Goal: Transaction & Acquisition: Purchase product/service

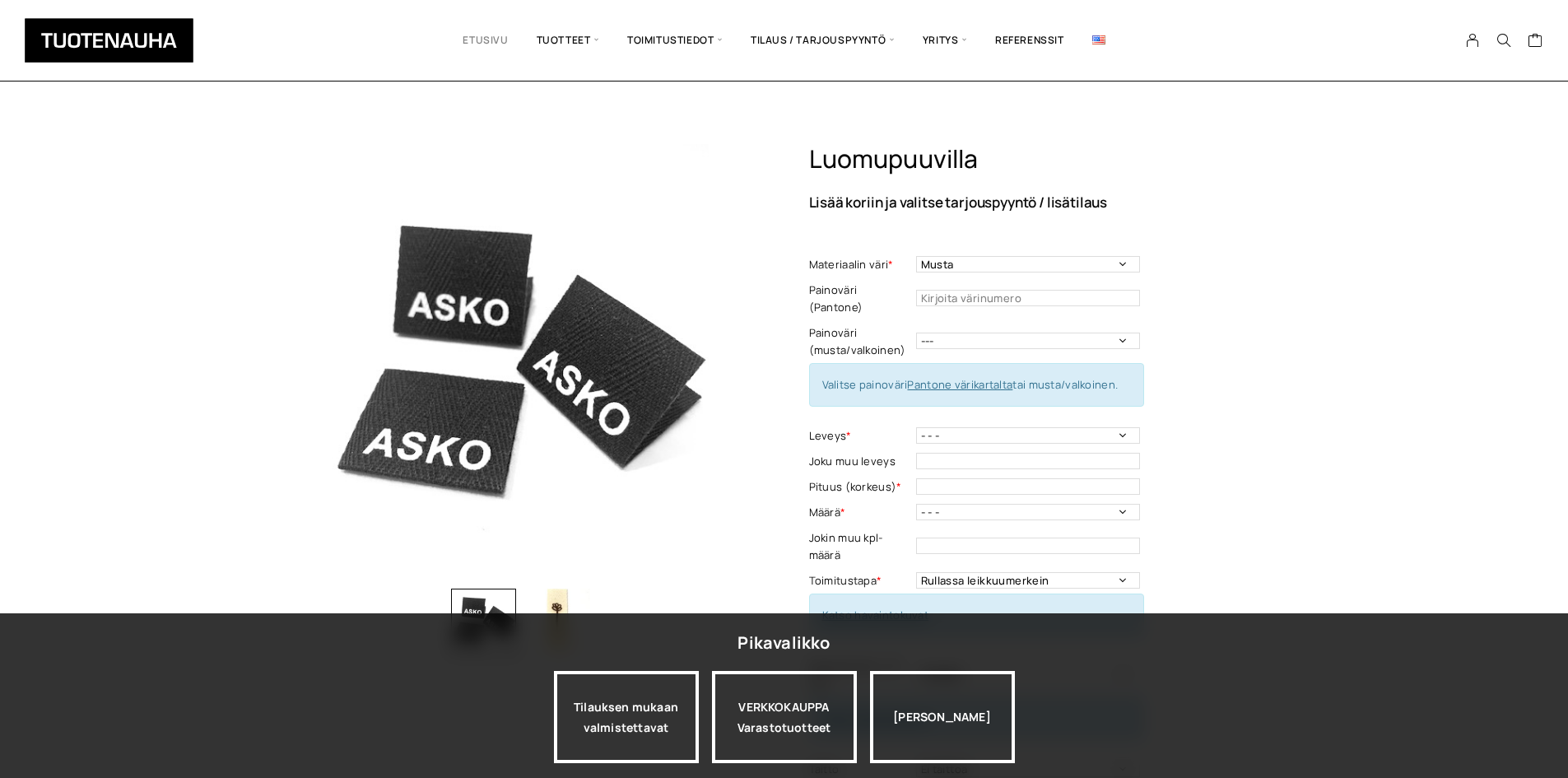
scroll to position [82, 0]
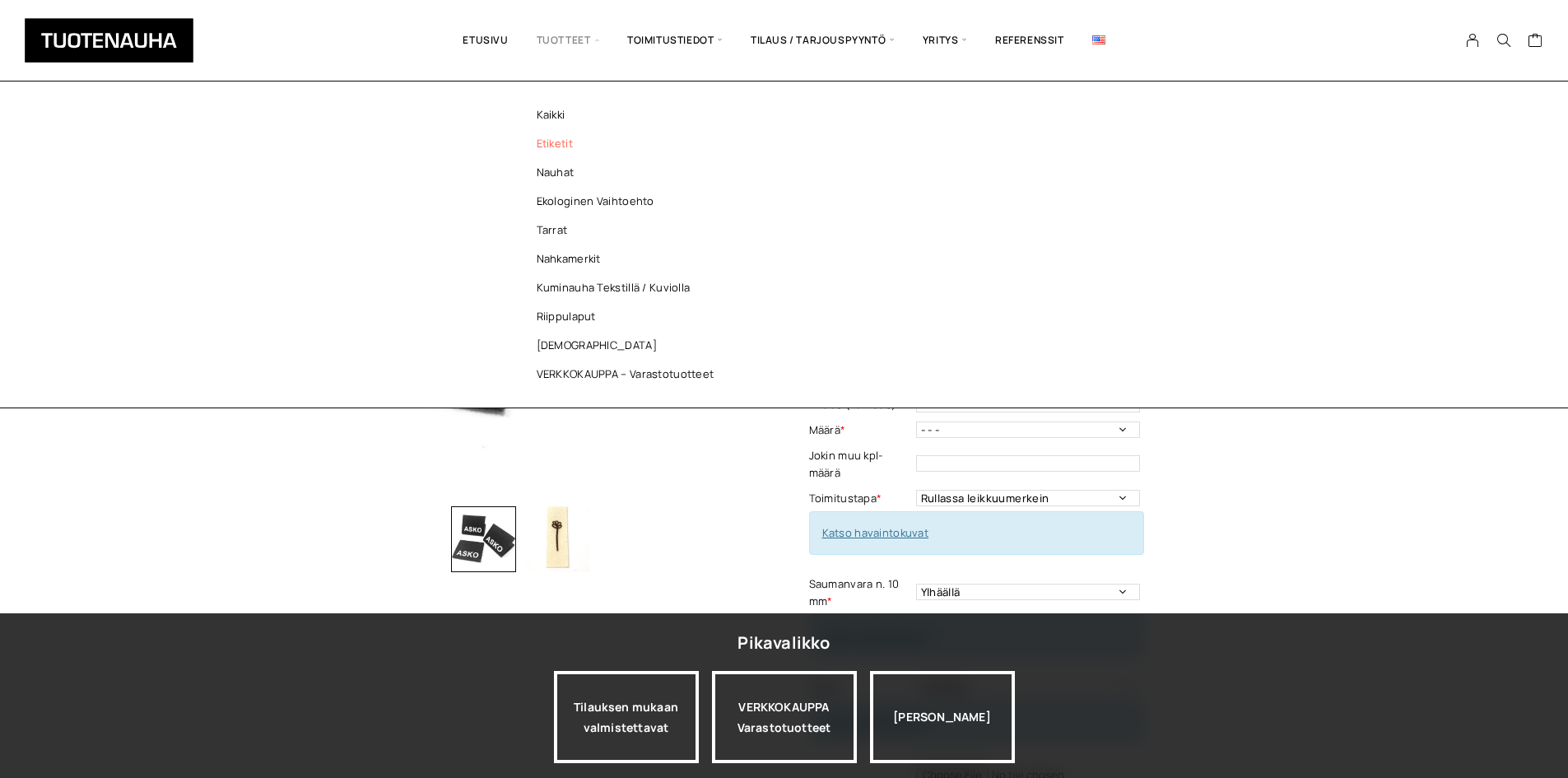
click at [563, 133] on link "Etiketit" at bounding box center [630, 143] width 238 height 29
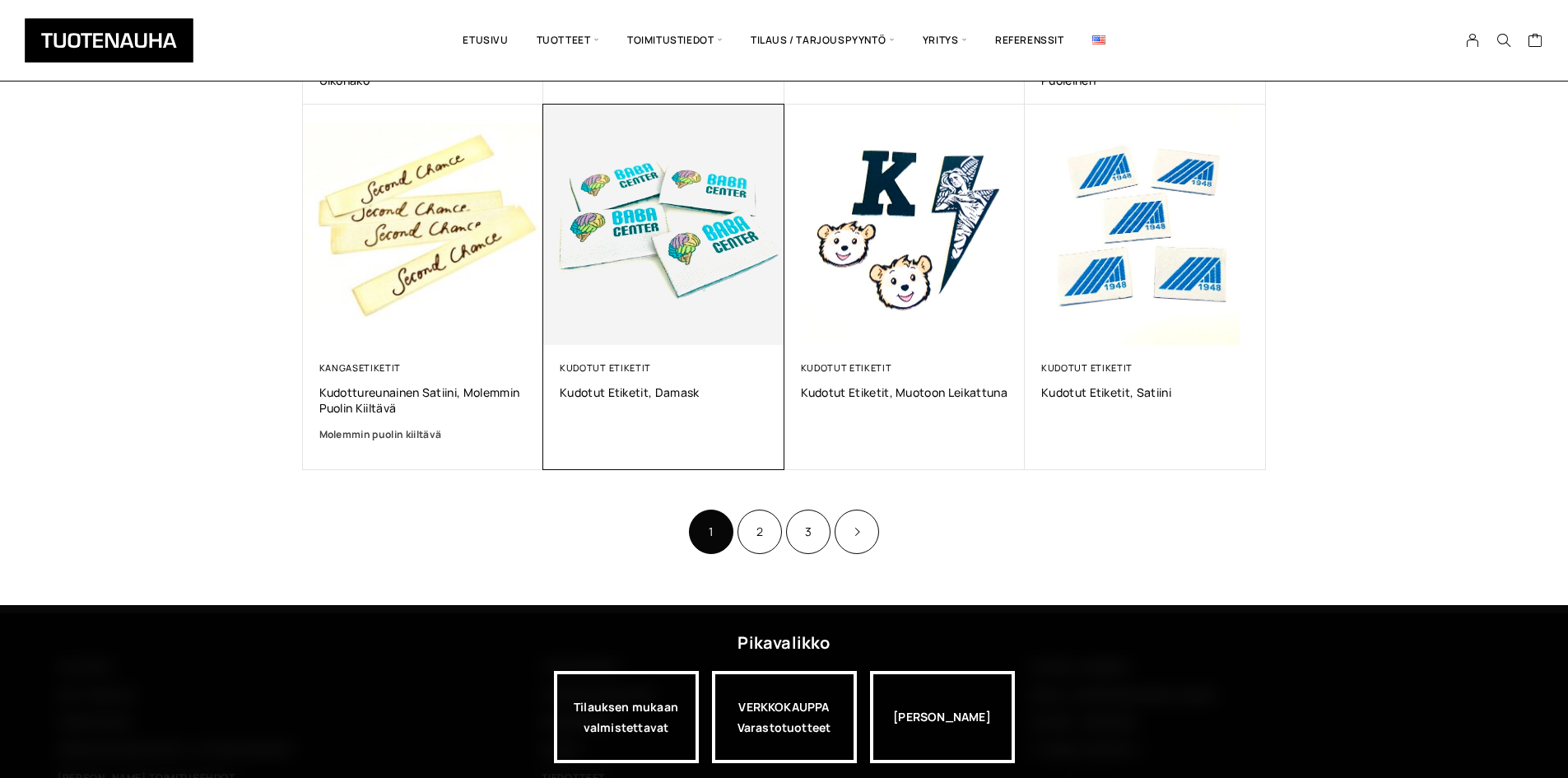
scroll to position [1070, 0]
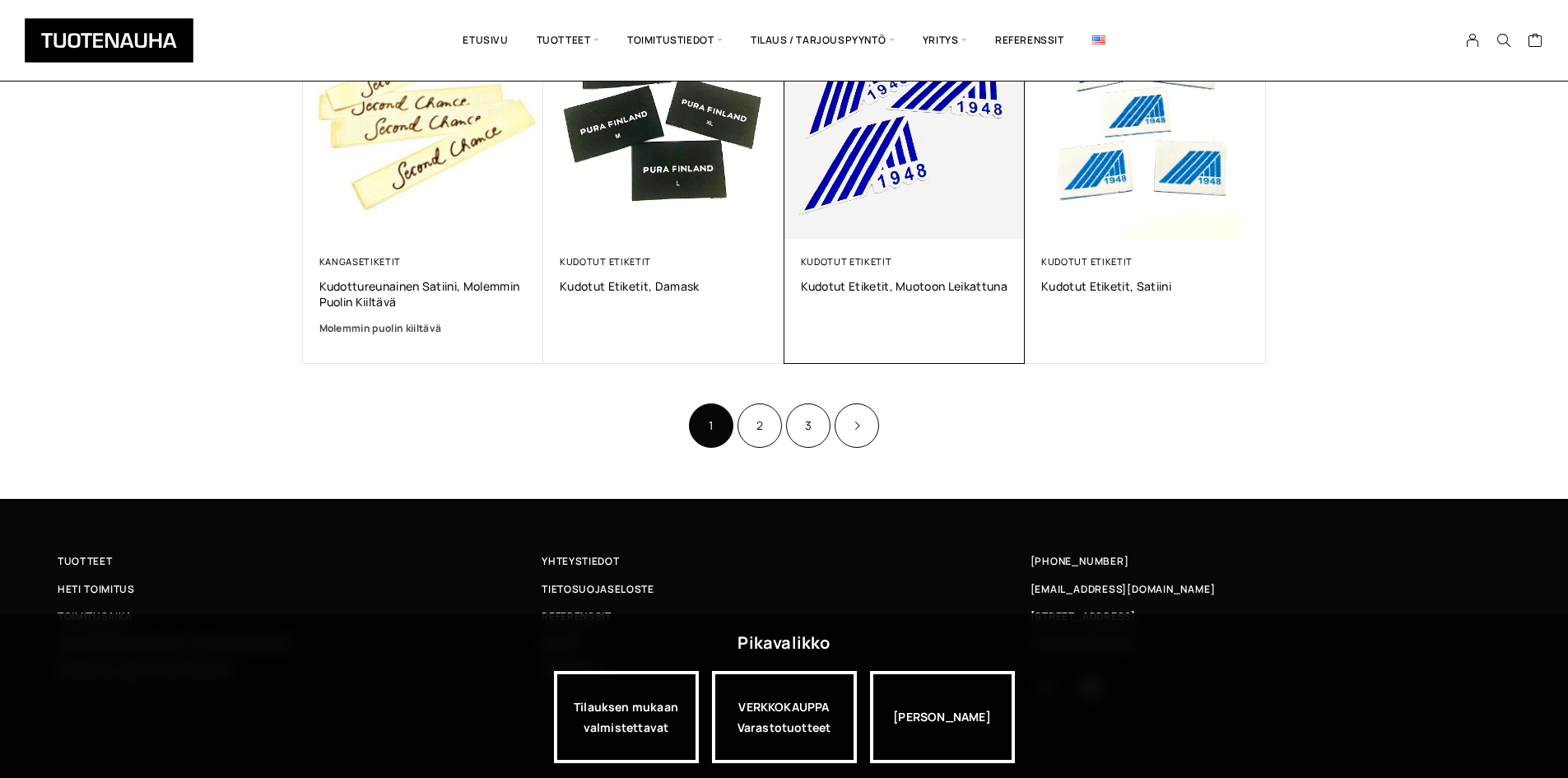
click at [828, 156] on img at bounding box center [904, 118] width 252 height 252
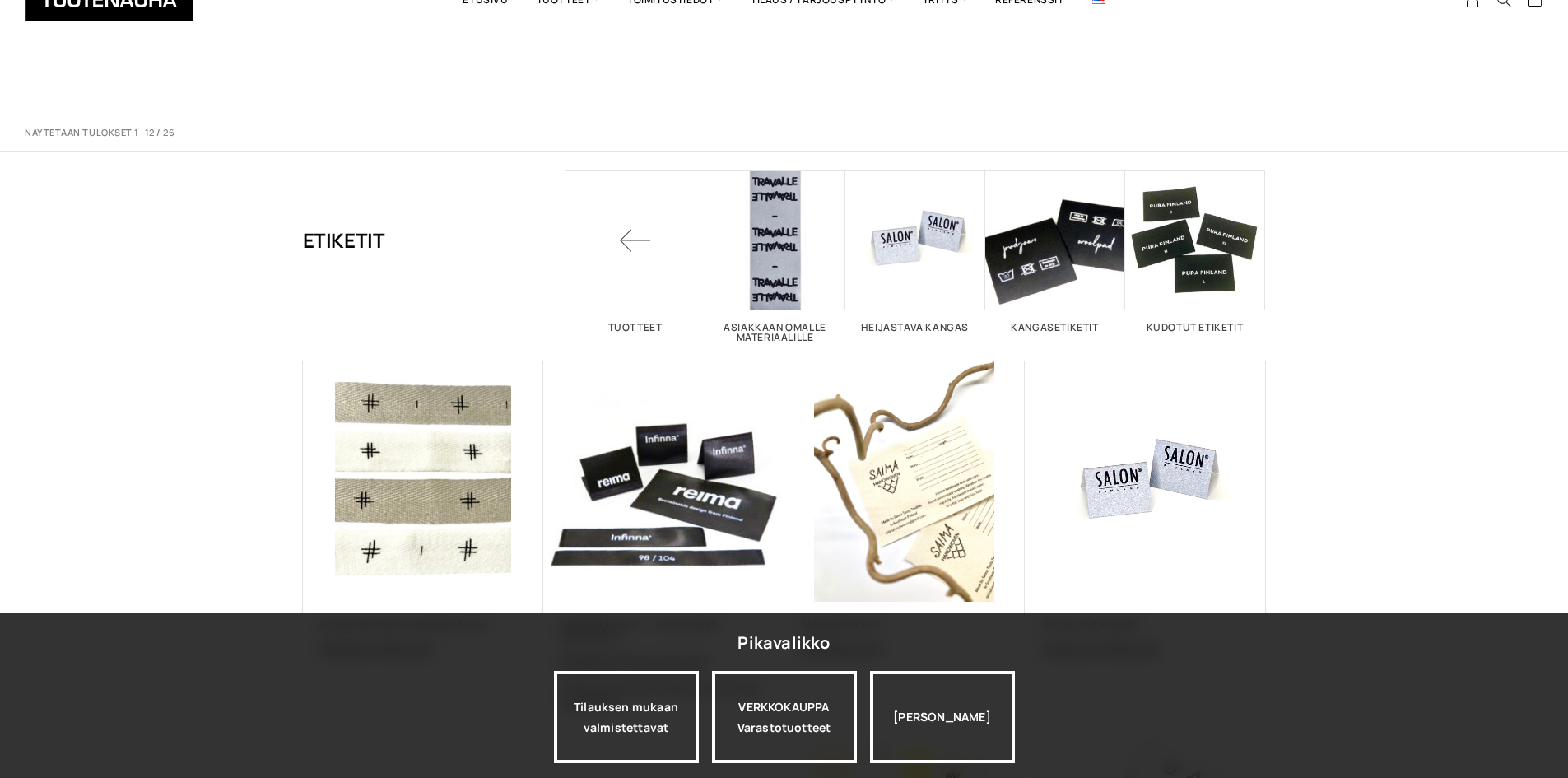
scroll to position [1070, 0]
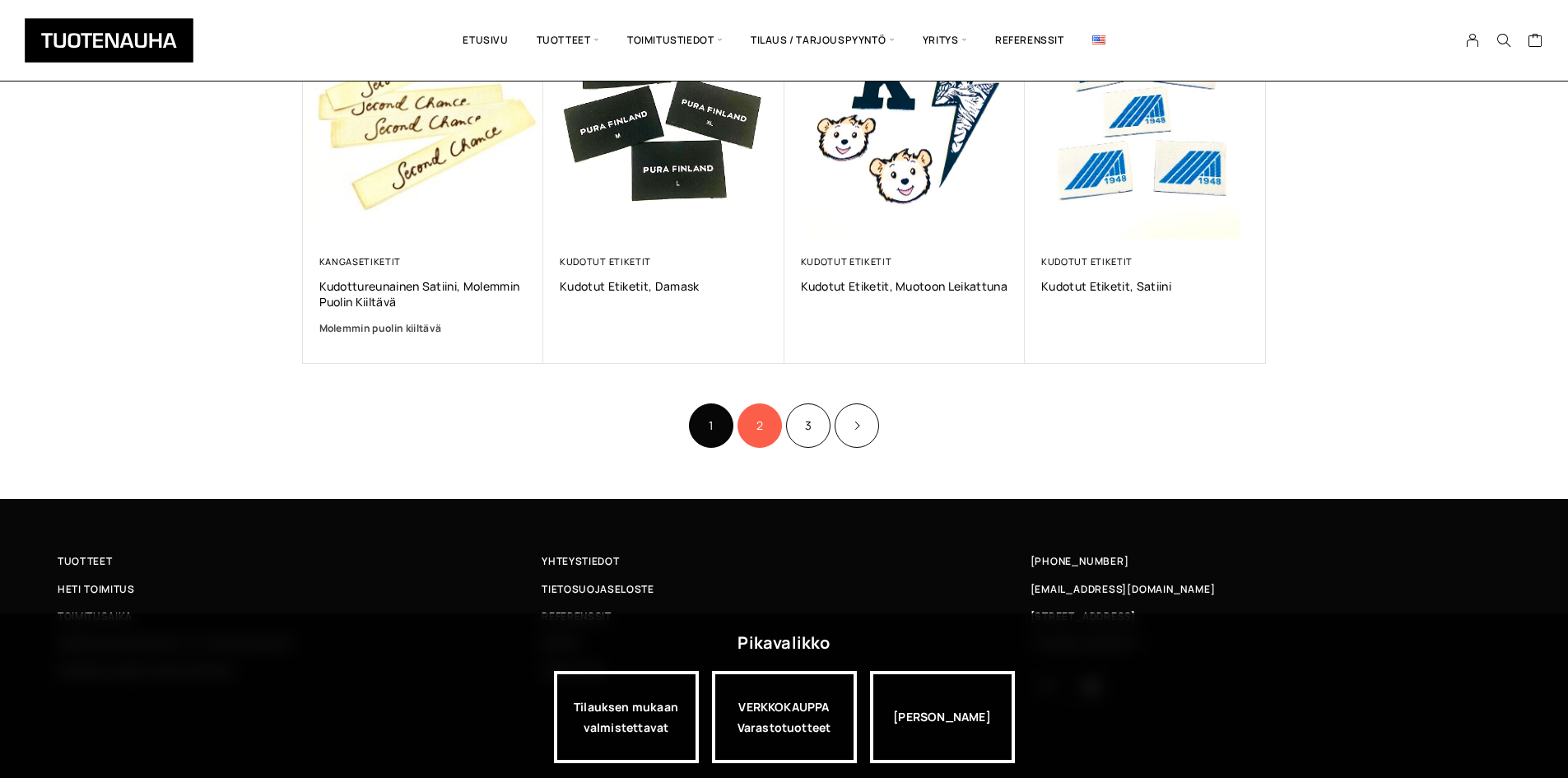
click at [749, 420] on link "2" at bounding box center [759, 425] width 44 height 44
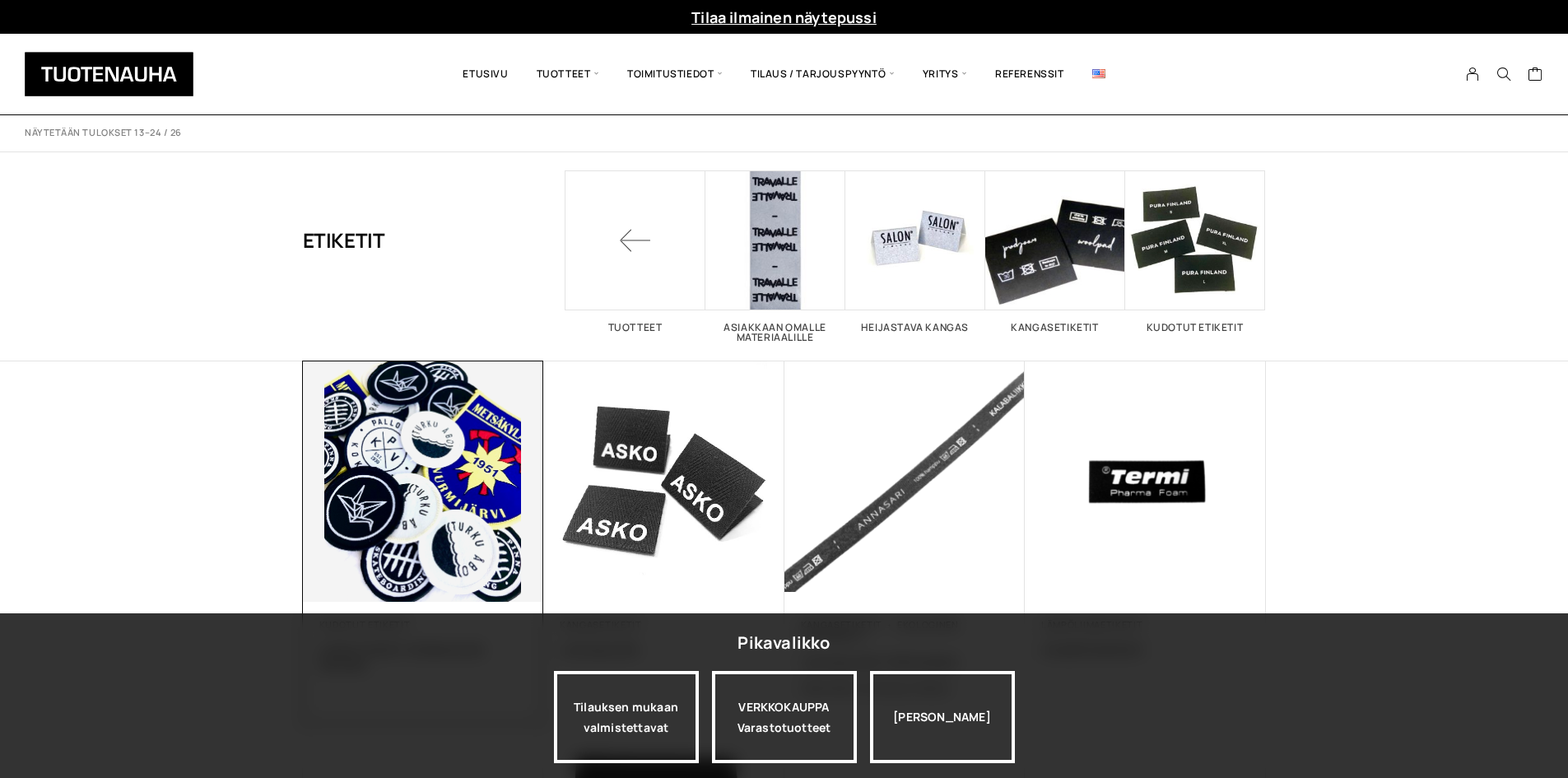
click at [381, 478] on img at bounding box center [423, 481] width 241 height 241
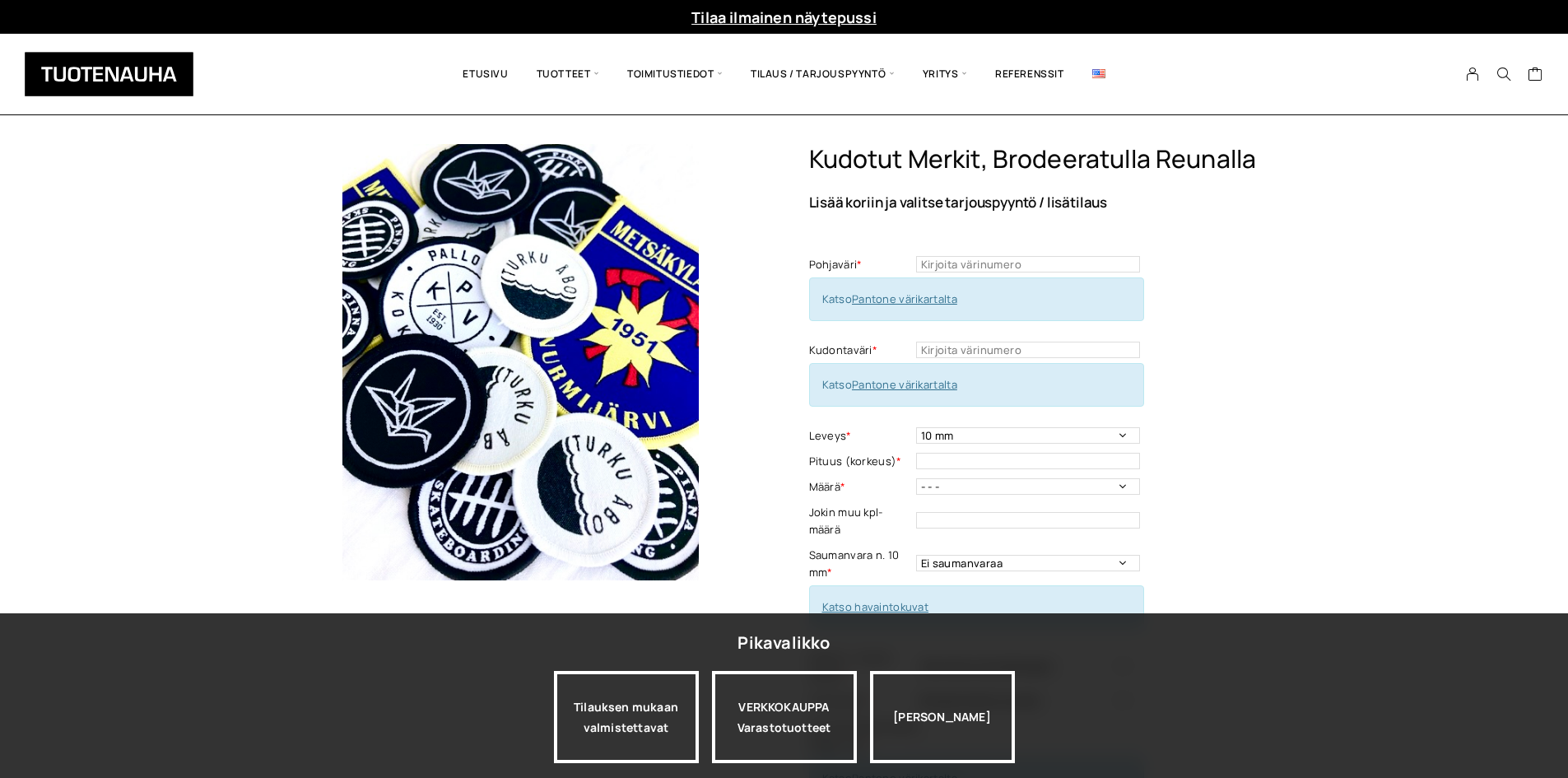
click at [183, 254] on div "Kudotut merkit, brodeeratulla reunalla Lisää koriin ja valitse tarjouspyyntö / …" at bounding box center [784, 727] width 1568 height 1166
